Goal: Task Accomplishment & Management: Manage account settings

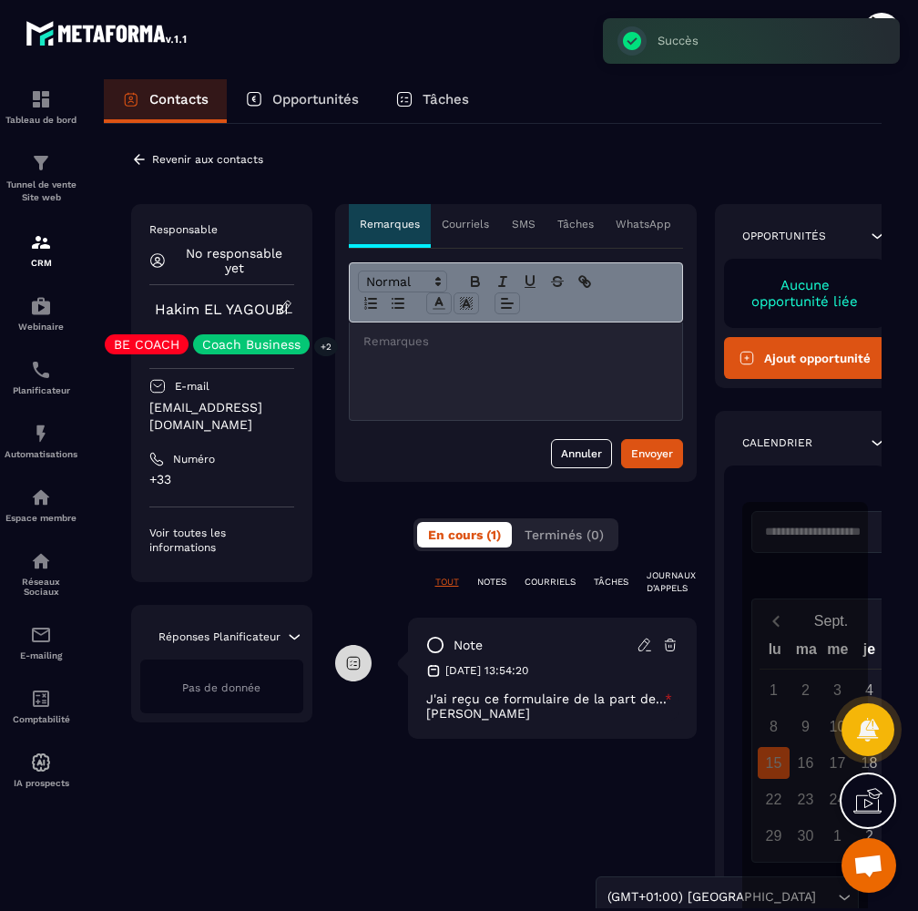
click at [254, 163] on p "Revenir aux contacts" at bounding box center [207, 159] width 111 height 13
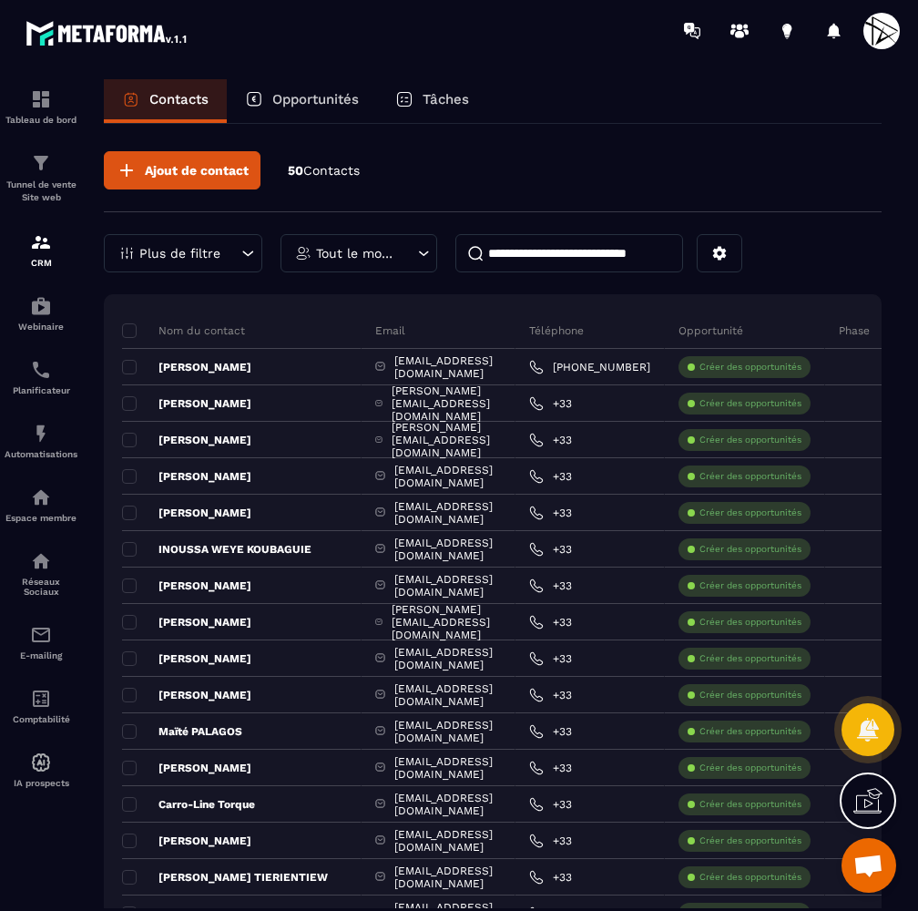
click at [582, 261] on input at bounding box center [570, 253] width 228 height 38
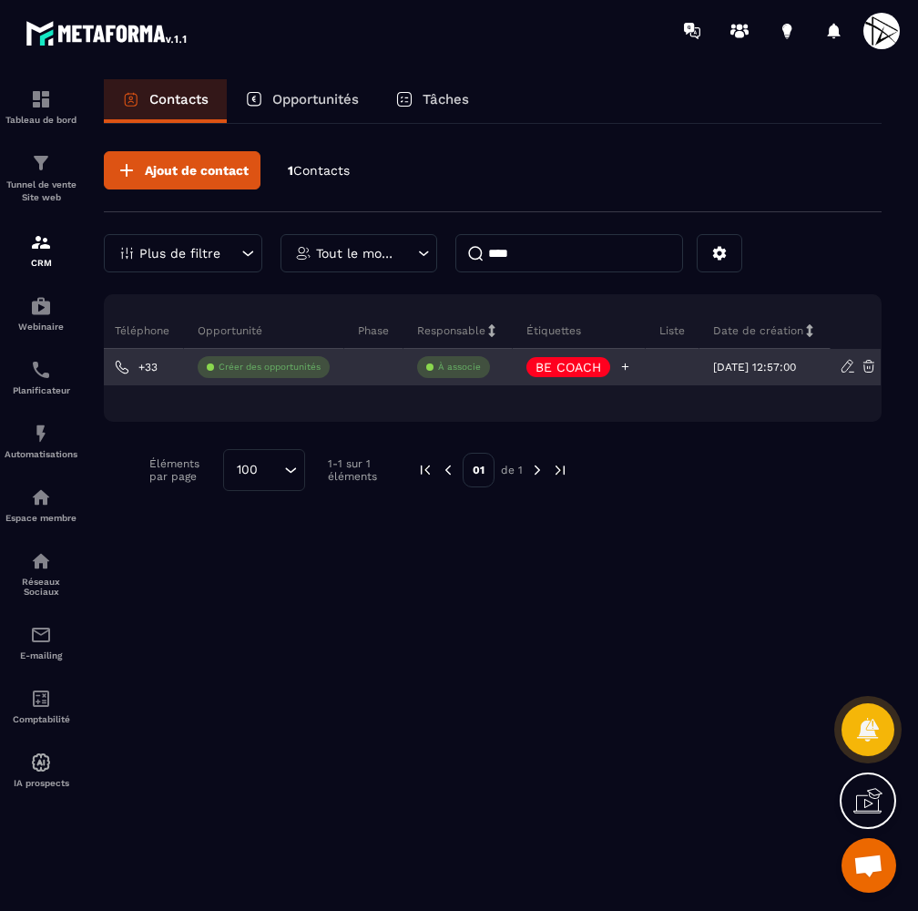
scroll to position [0, 403]
type input "****"
click at [620, 363] on icon at bounding box center [626, 367] width 12 height 12
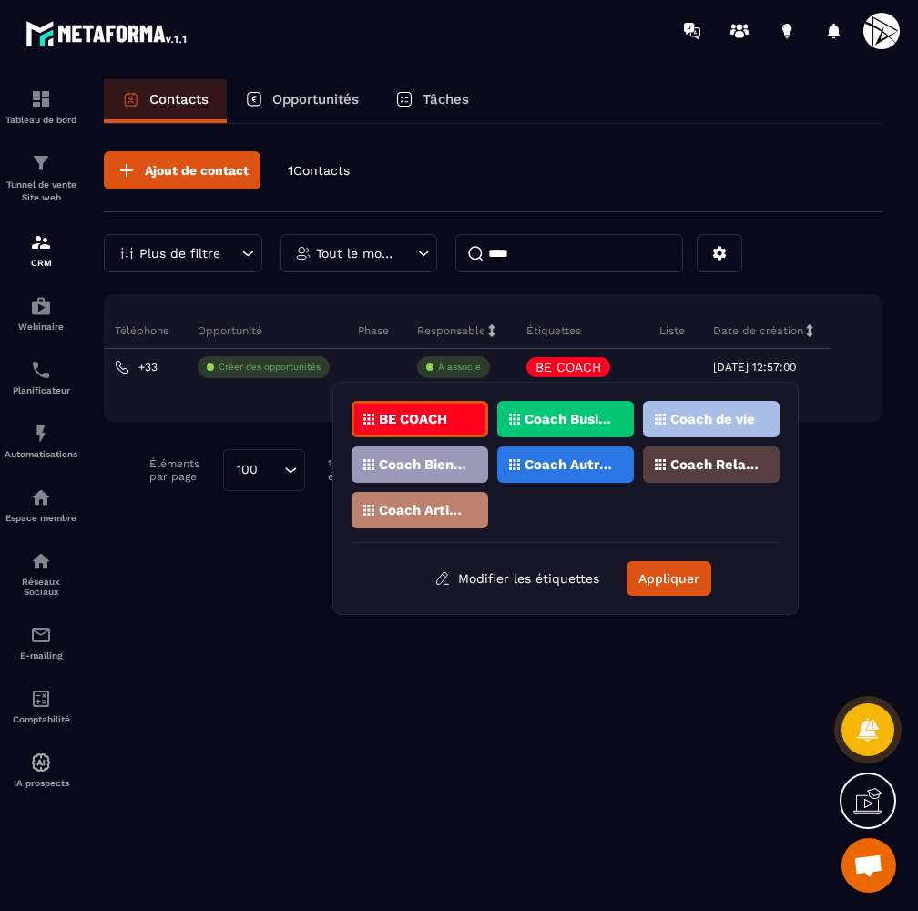
click at [557, 425] on p "Coach Business" at bounding box center [569, 419] width 88 height 13
click at [702, 432] on div "Coach de vie" at bounding box center [711, 419] width 137 height 36
click at [466, 442] on div "BE COACH Coach Business Coach de vie Coach Bien-être / Santé Coach Autres Coach…" at bounding box center [566, 472] width 428 height 142
click at [466, 446] on div "BE COACH Coach Business Coach de vie Coach Bien-être / Santé Coach Autres Coach…" at bounding box center [566, 472] width 428 height 142
click at [467, 457] on div "Coach Bien-être / Santé" at bounding box center [420, 464] width 137 height 36
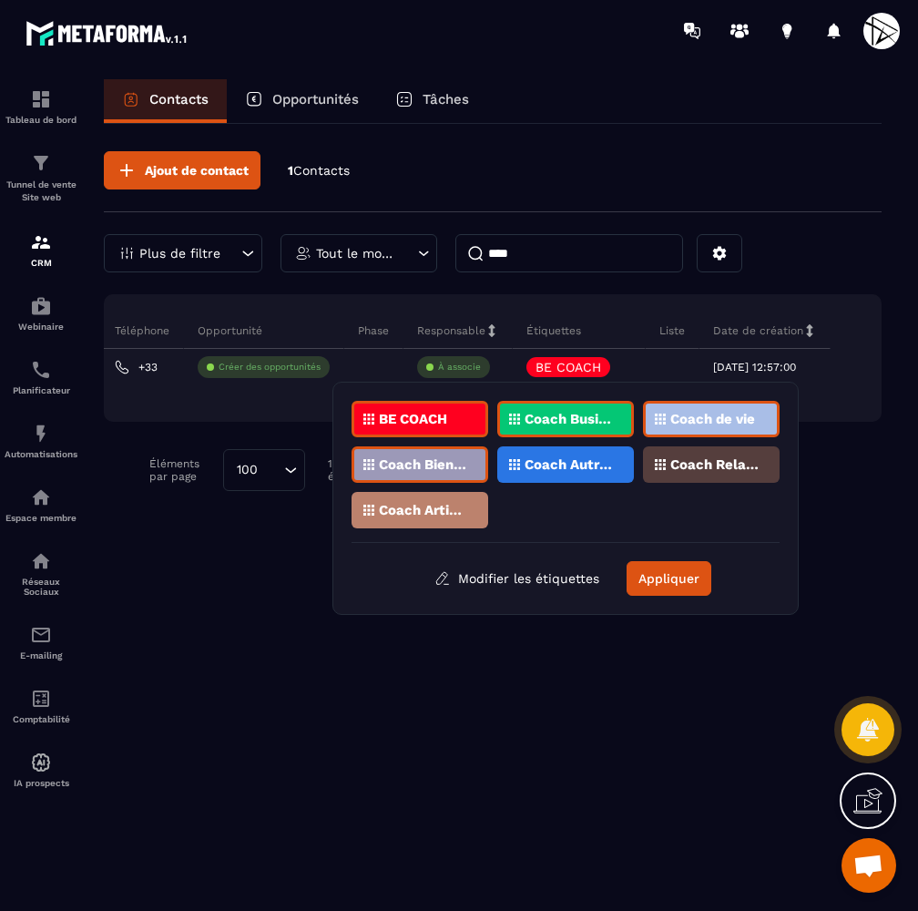
click at [564, 469] on p "Coach Autres" at bounding box center [569, 464] width 88 height 13
click at [730, 474] on div "Coach Relations" at bounding box center [711, 464] width 137 height 36
click at [429, 506] on p "Coach Artistique" at bounding box center [423, 510] width 88 height 13
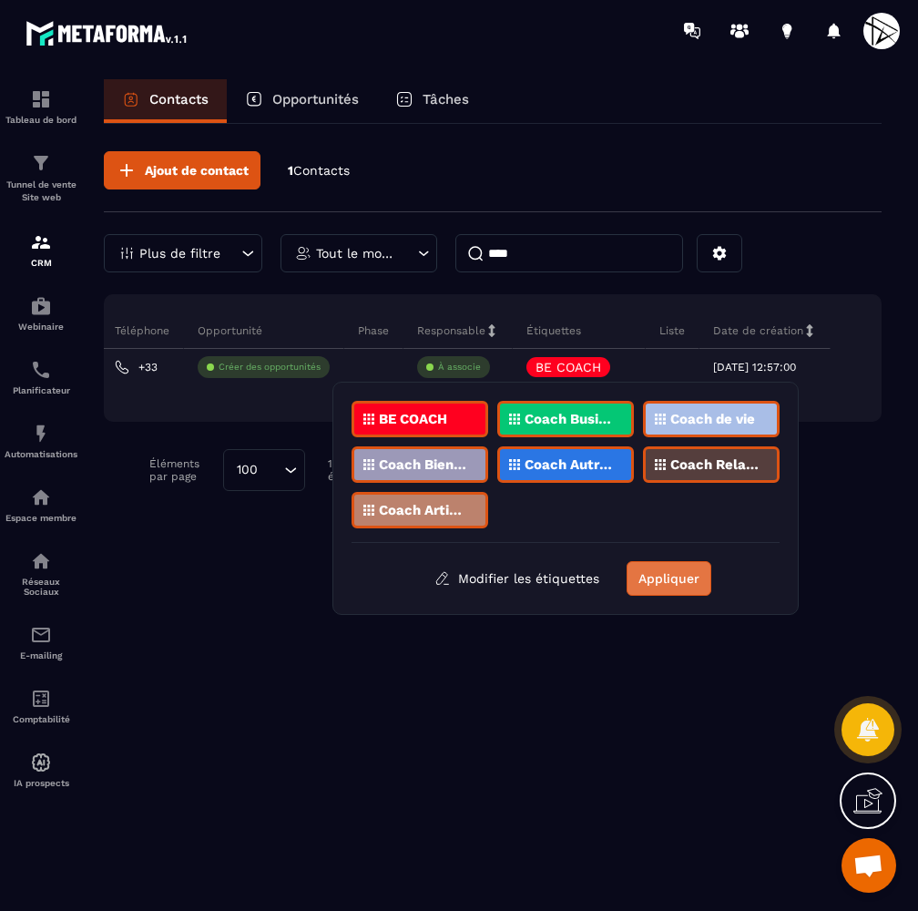
click at [689, 583] on button "Appliquer" at bounding box center [669, 578] width 85 height 35
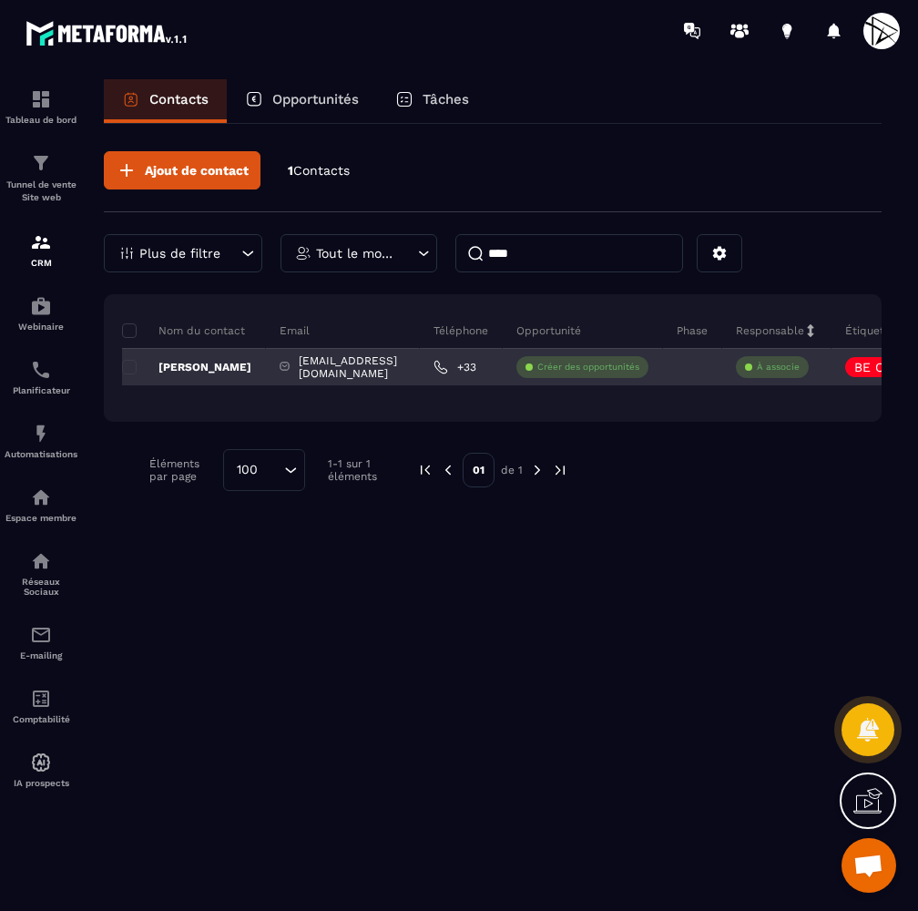
scroll to position [0, 0]
click at [189, 364] on p "[PERSON_NAME]" at bounding box center [186, 367] width 129 height 15
